Goal: Navigation & Orientation: Find specific page/section

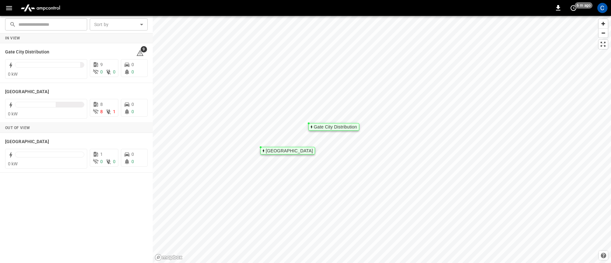
click at [8, 9] on icon "button" at bounding box center [9, 8] width 8 height 8
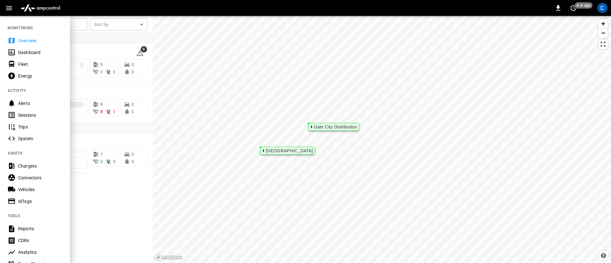
click at [21, 39] on div "Overview" at bounding box center [40, 41] width 44 height 6
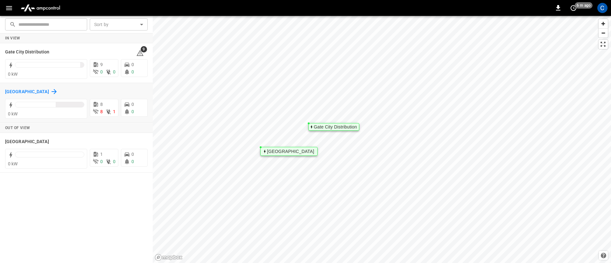
click at [26, 89] on h6 "[GEOGRAPHIC_DATA]" at bounding box center [27, 91] width 44 height 7
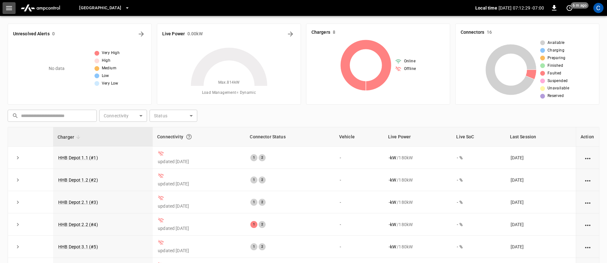
click at [10, 6] on icon "button" at bounding box center [9, 8] width 6 height 4
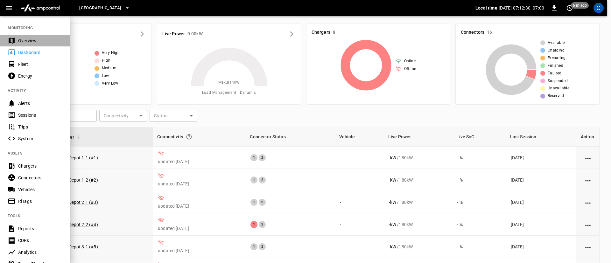
click at [27, 38] on div "Overview" at bounding box center [40, 41] width 44 height 6
